Goal: Task Accomplishment & Management: Use online tool/utility

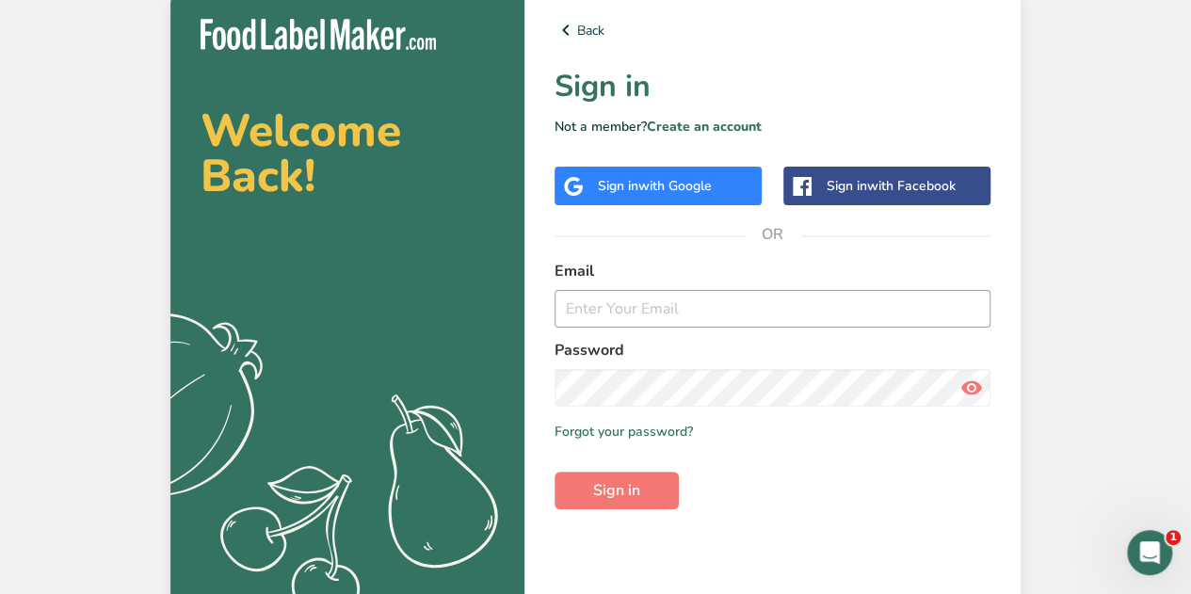
type input "[PERSON_NAME][EMAIL_ADDRESS][DOMAIN_NAME]"
click at [1175, 307] on div "Welcome Back! .a{fill:#f5f3ed;} Back Sign in Not a member? Create an account Si…" at bounding box center [595, 301] width 1191 height 603
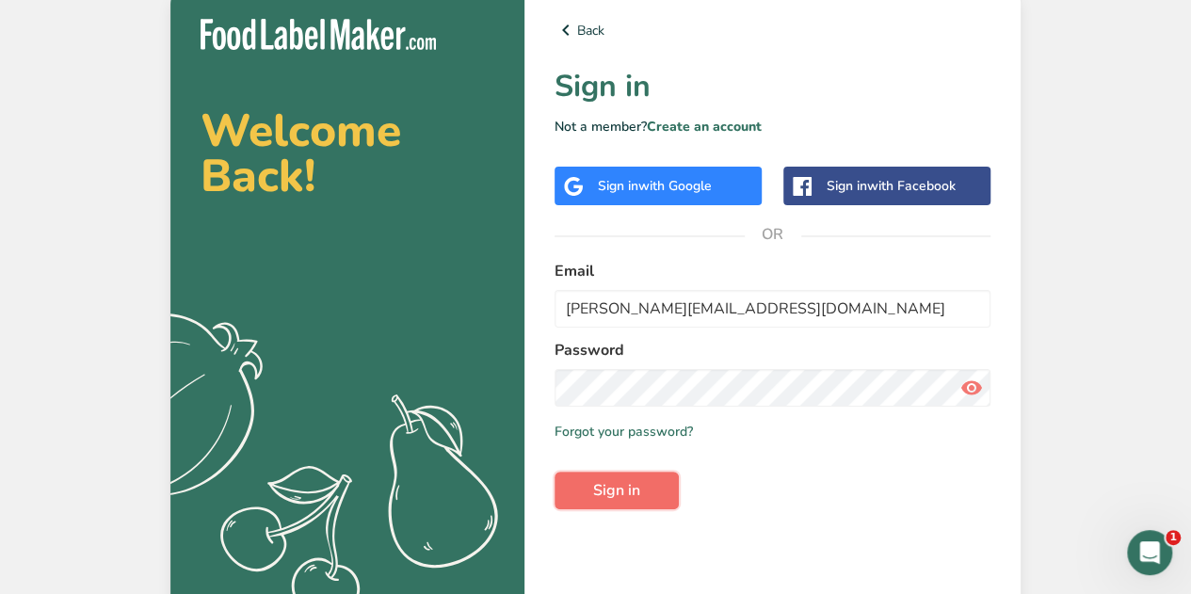
click at [617, 497] on span "Sign in" at bounding box center [616, 490] width 47 height 23
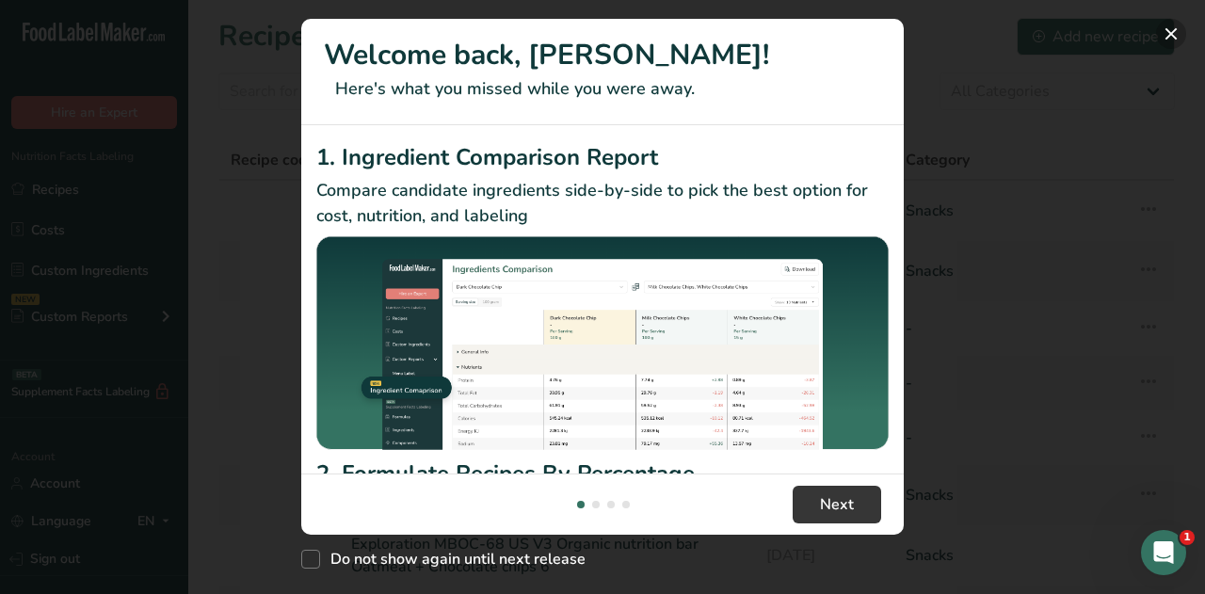
click at [1163, 35] on button "New Features" at bounding box center [1171, 34] width 30 height 30
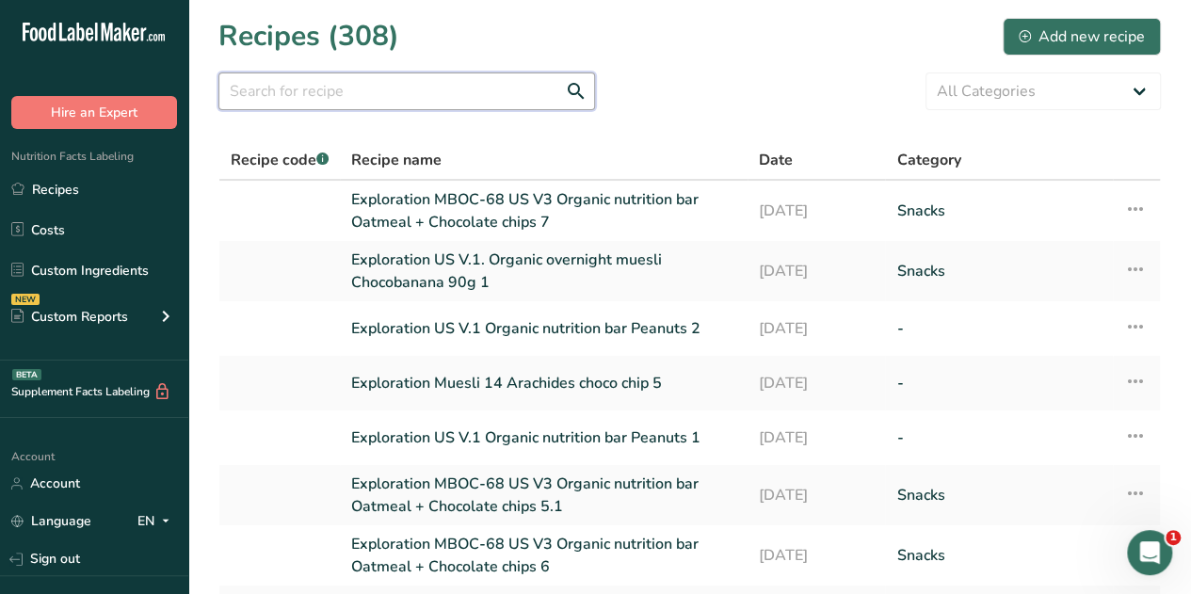
click at [253, 96] on input "text" at bounding box center [406, 91] width 377 height 38
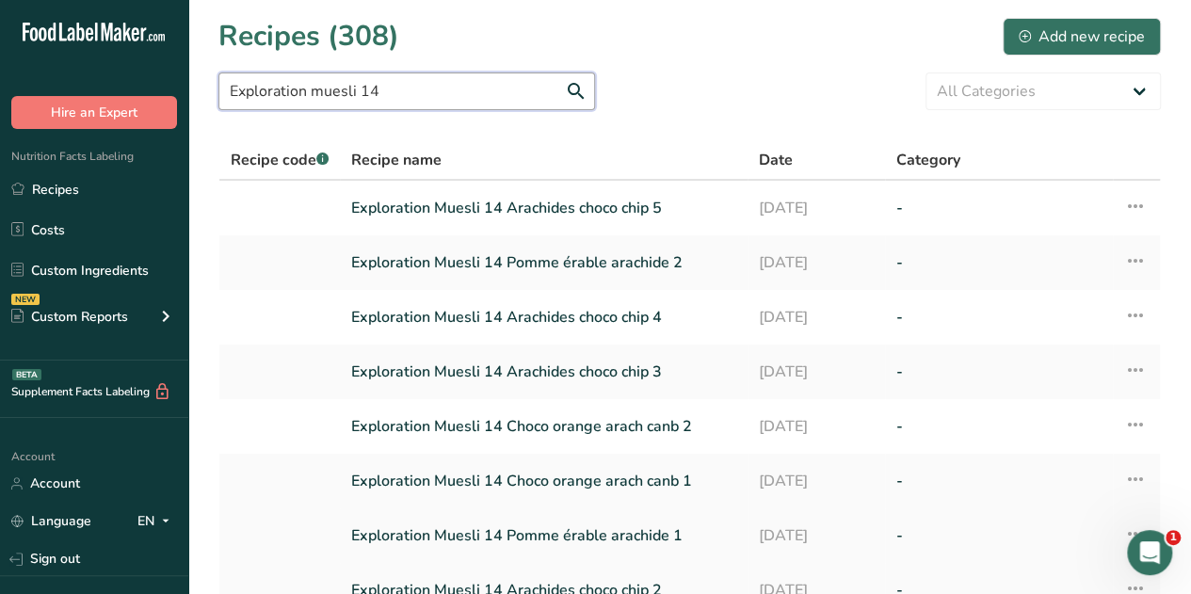
type input "Exploration muesli 14"
click at [561, 538] on link "Exploration Muesli 14 Pomme érable arachide 1" at bounding box center [543, 536] width 385 height 40
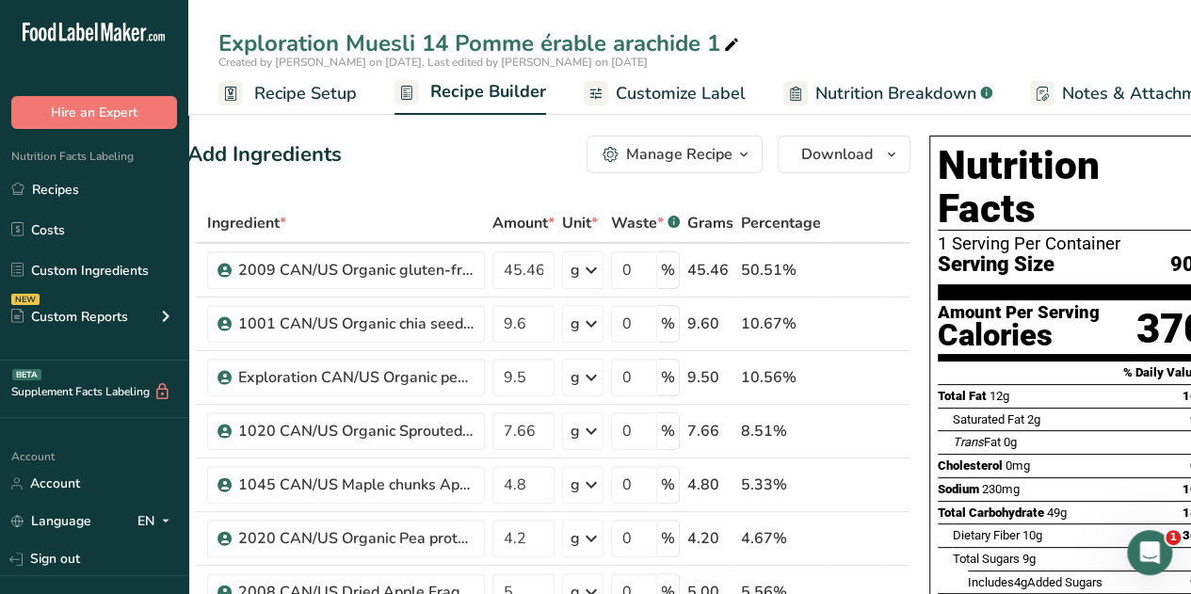
scroll to position [0, 60]
